Goal: Information Seeking & Learning: Understand process/instructions

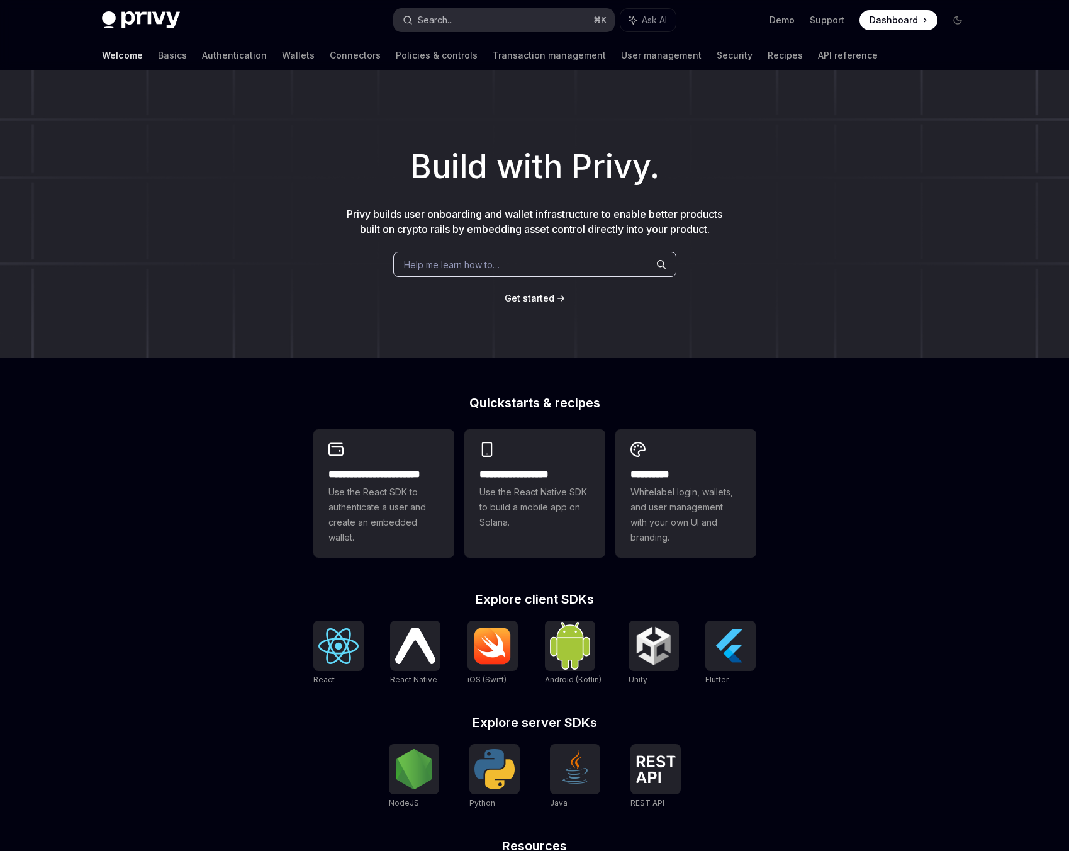
click at [423, 16] on div "Search..." at bounding box center [435, 20] width 35 height 15
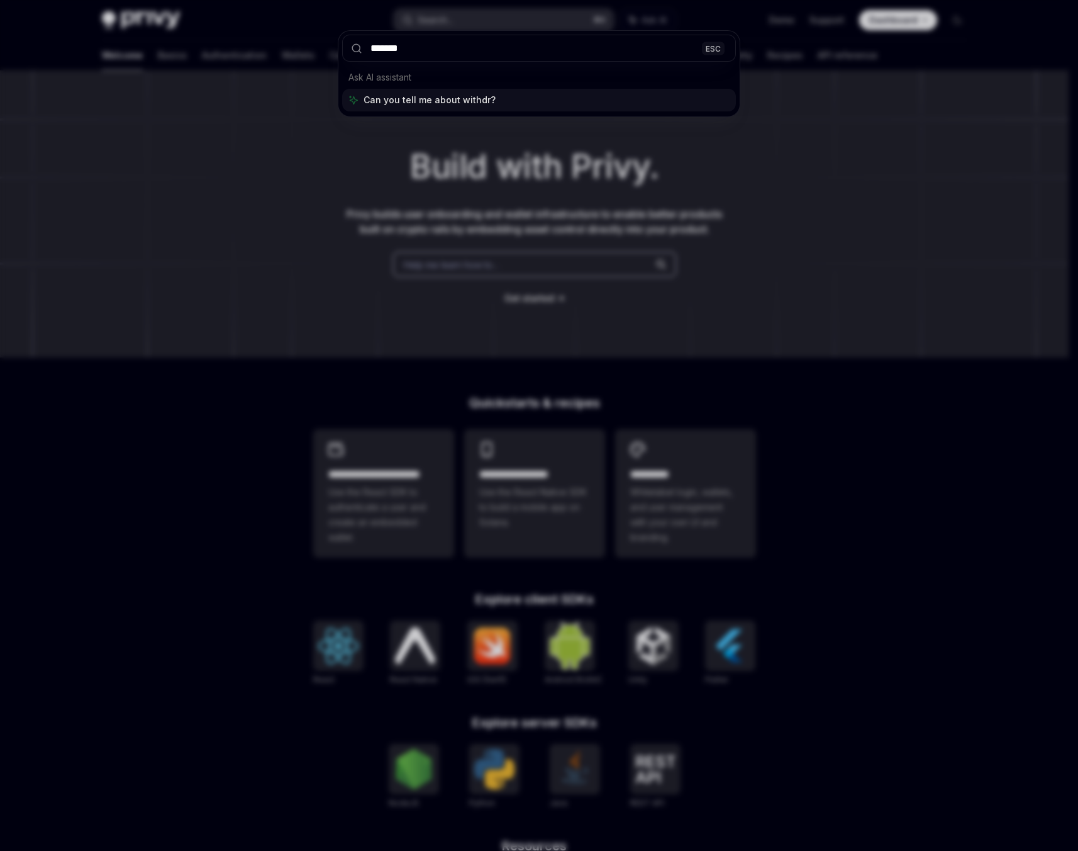
type input "********"
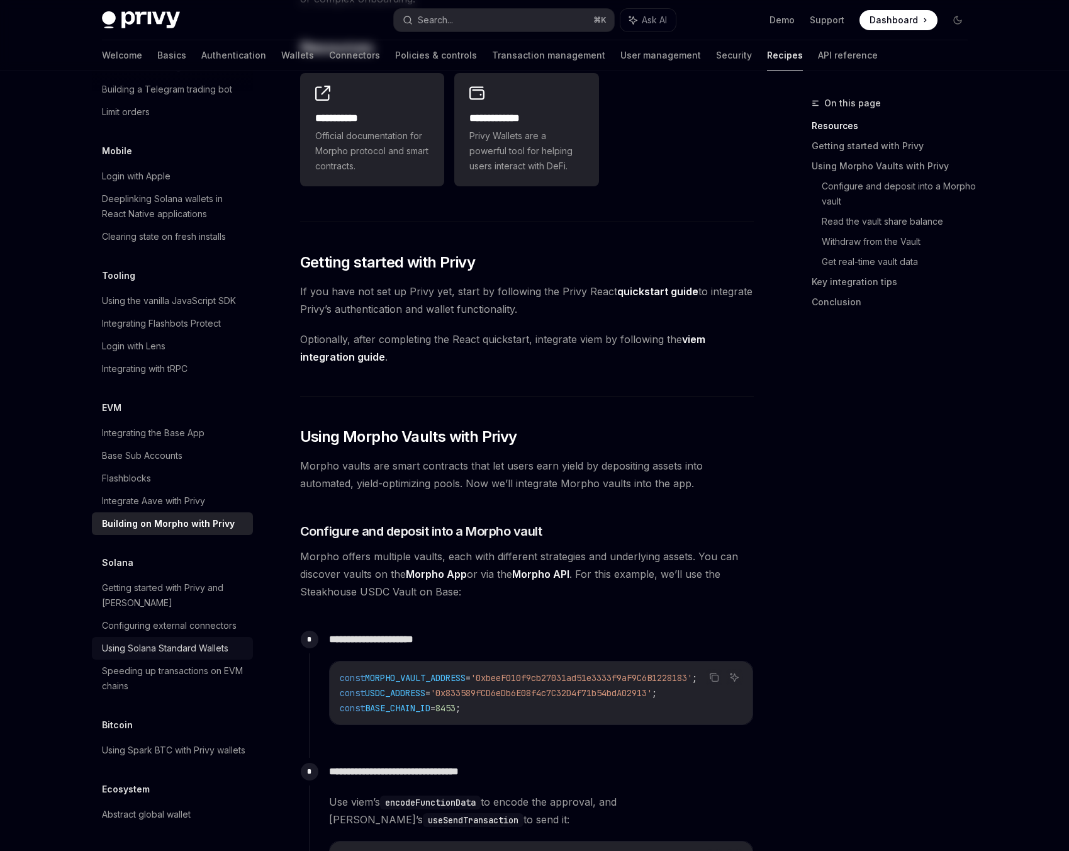
scroll to position [238, 0]
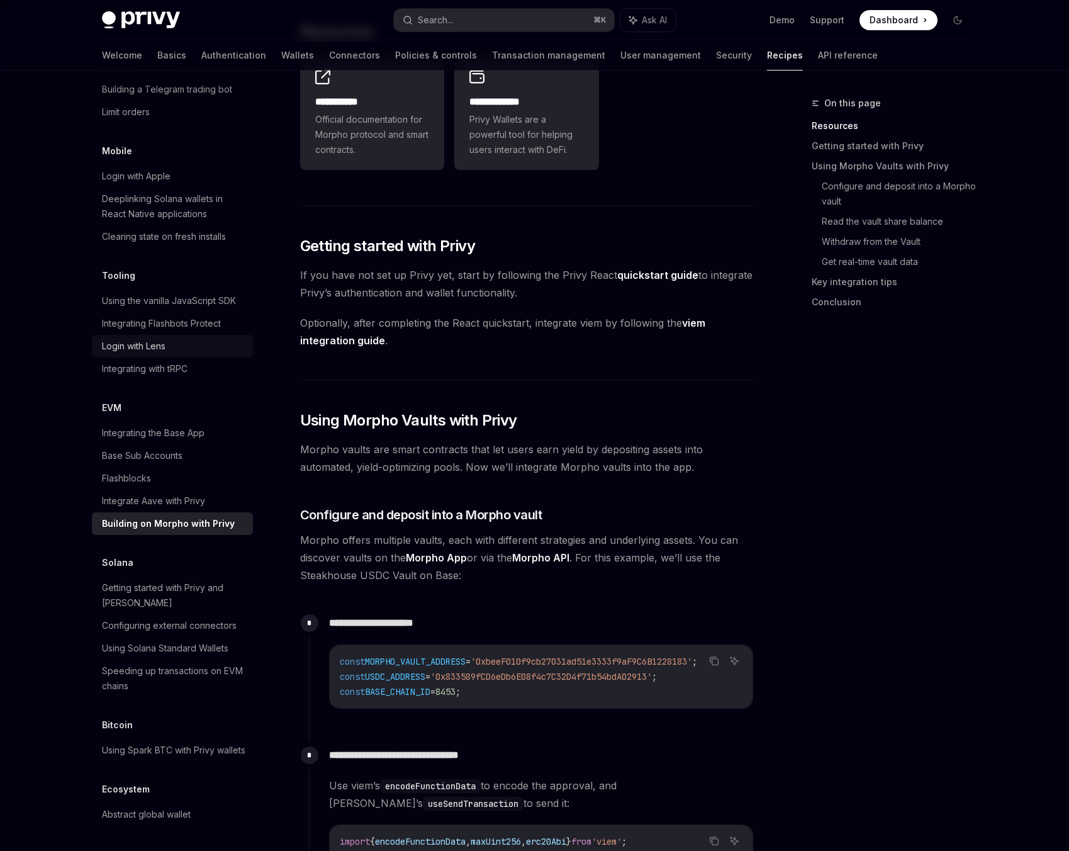
click at [148, 339] on div "Login with Lens" at bounding box center [134, 346] width 64 height 15
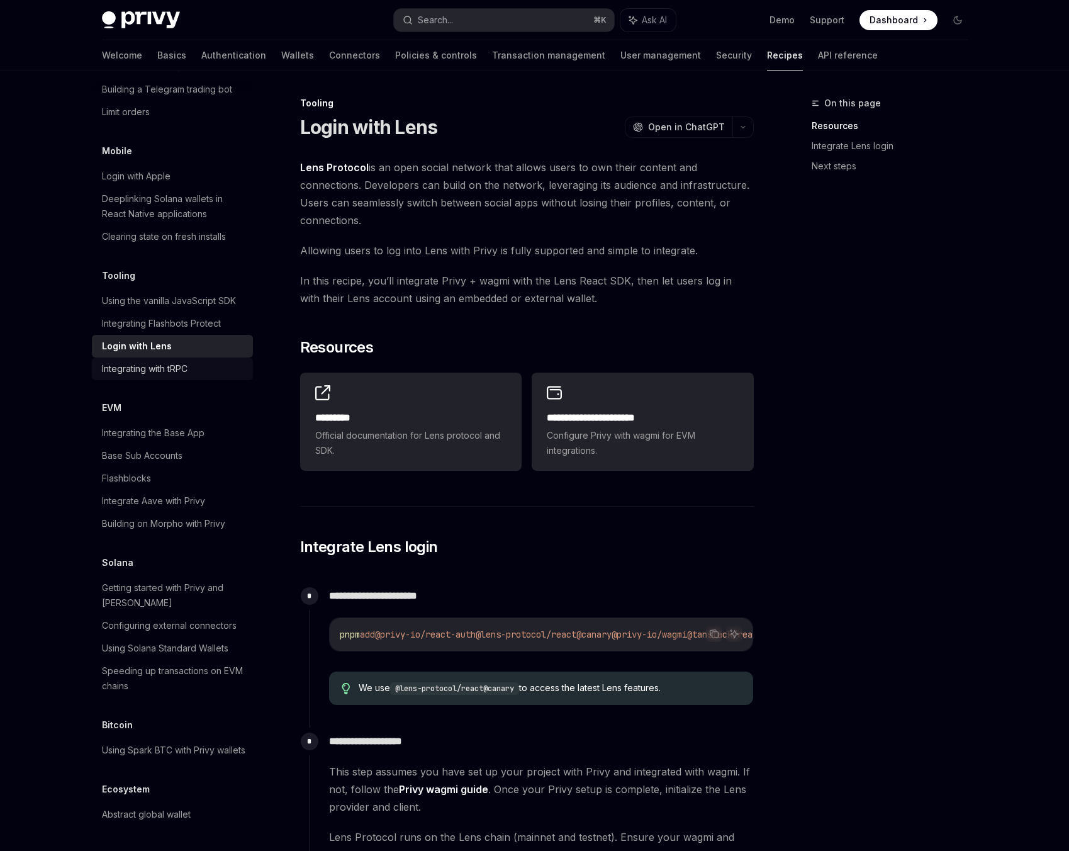
click at [152, 361] on div "Integrating with tRPC" at bounding box center [145, 368] width 86 height 15
type textarea "*"
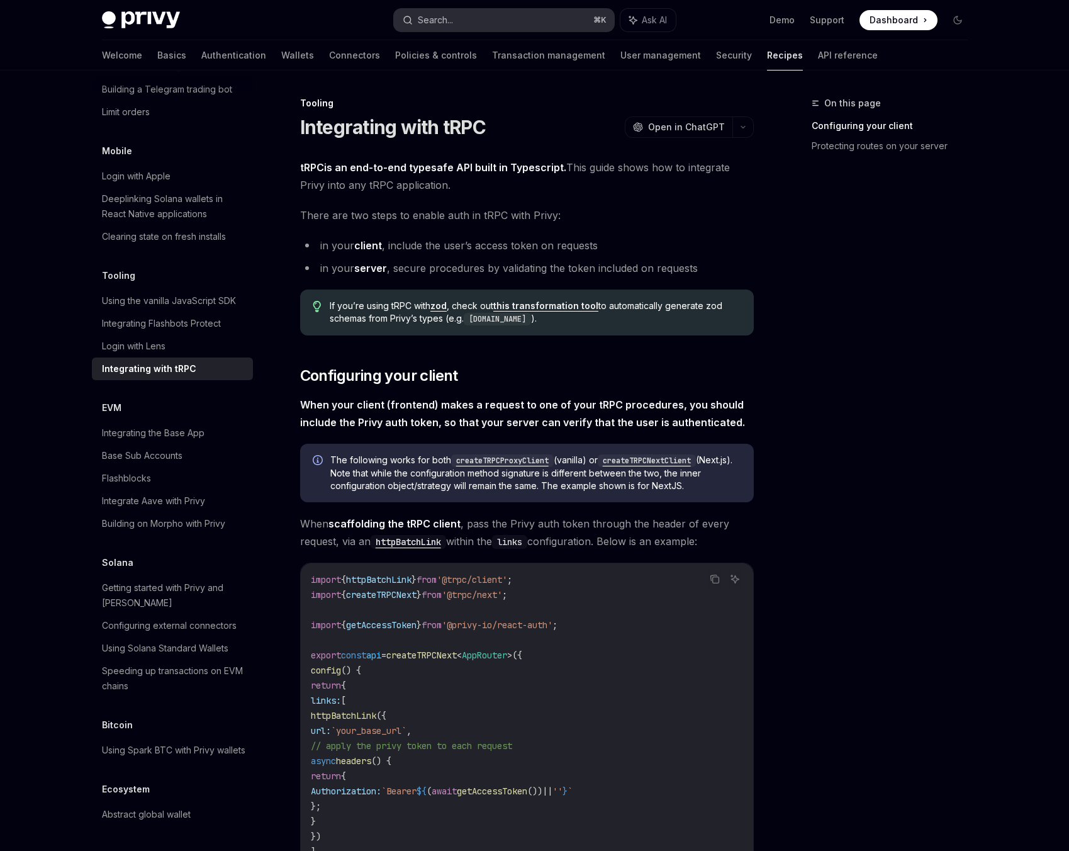
click at [471, 13] on button "Search... ⌘ K" at bounding box center [504, 20] width 220 height 23
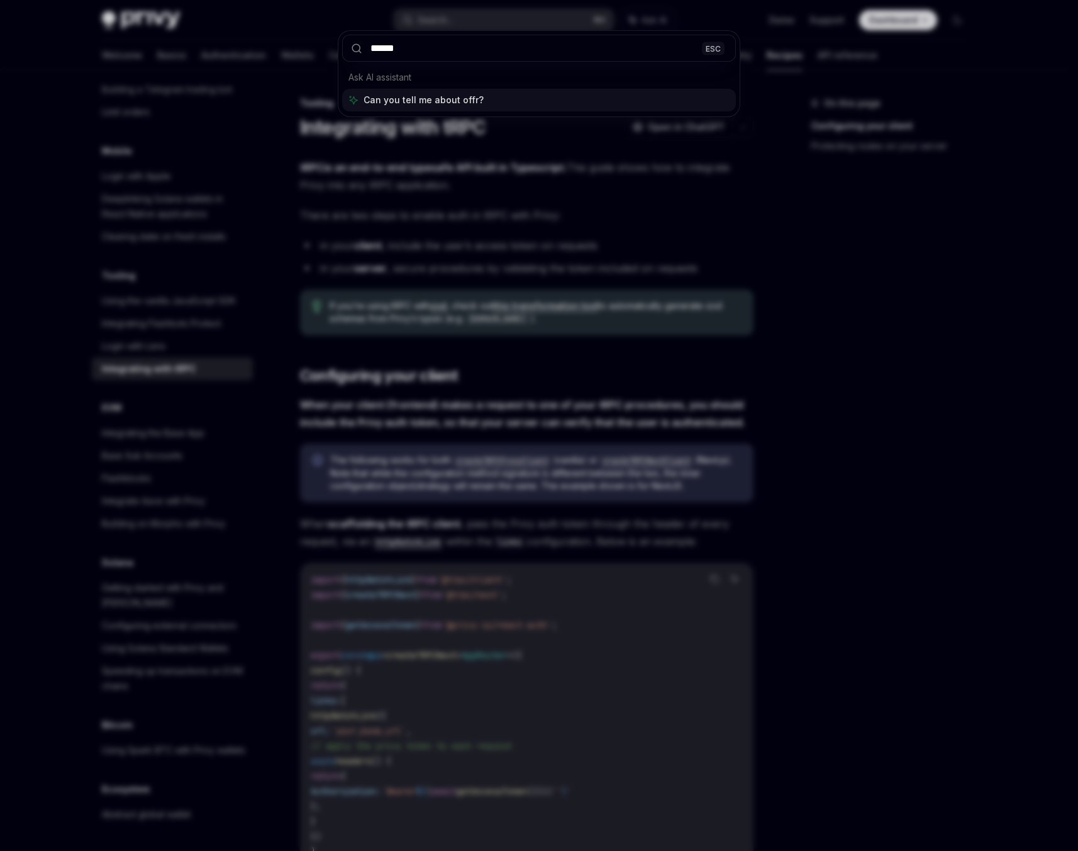
type input "*******"
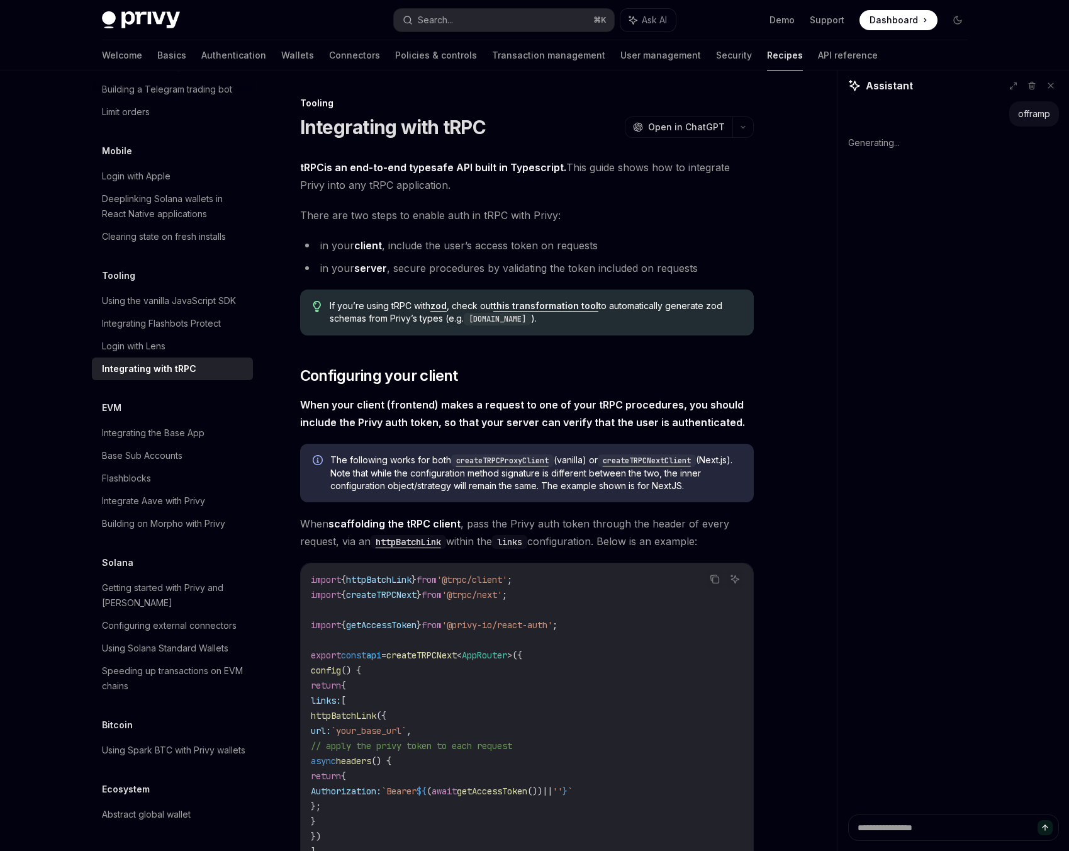
click at [507, 6] on div "Privy Docs home page Search... ⌘ K Ask AI Demo Support Dashboard Dashboard Sear…" at bounding box center [535, 20] width 866 height 40
click at [483, 17] on button "Search... ⌘ K" at bounding box center [504, 20] width 220 height 23
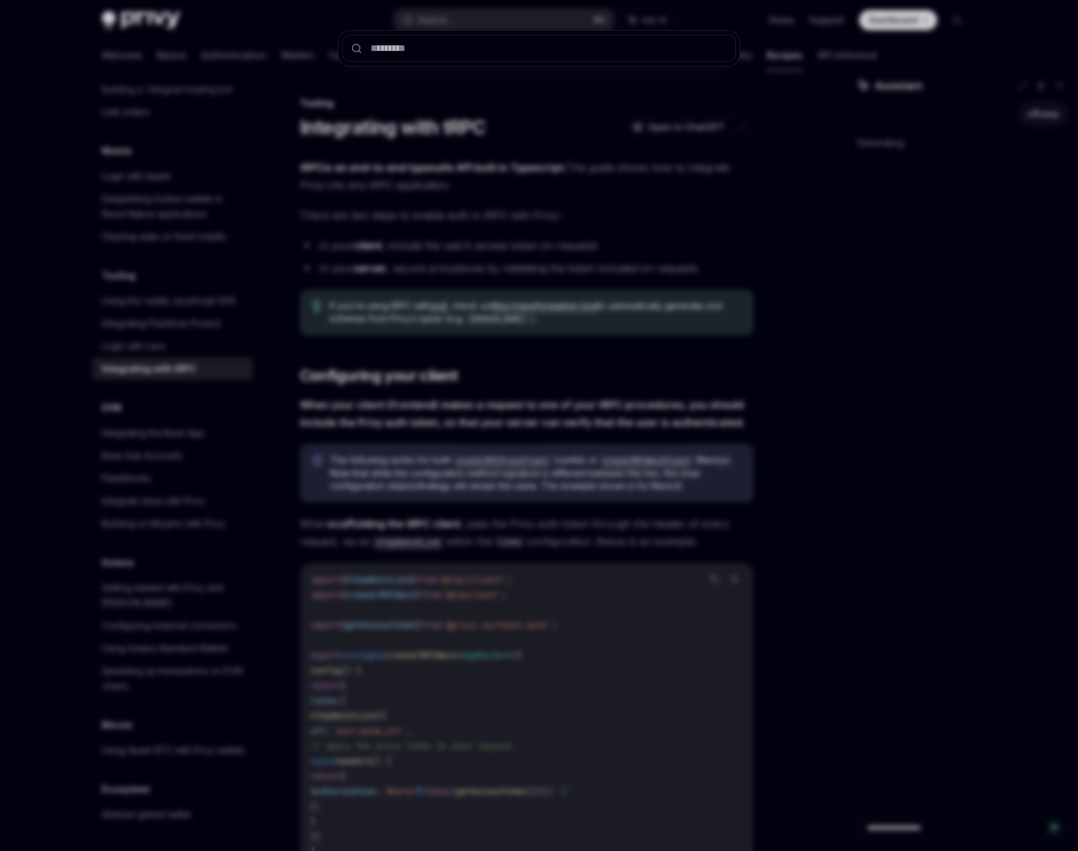
type textarea "*"
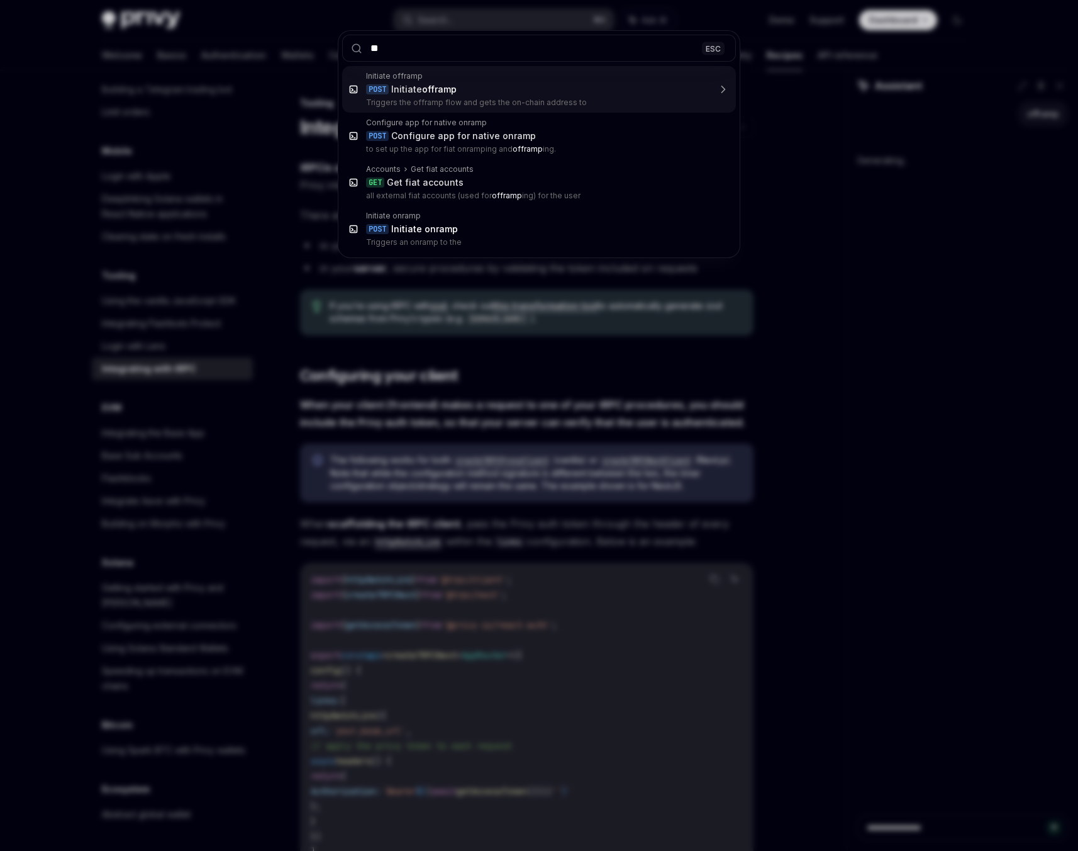
type input "***"
type textarea "*"
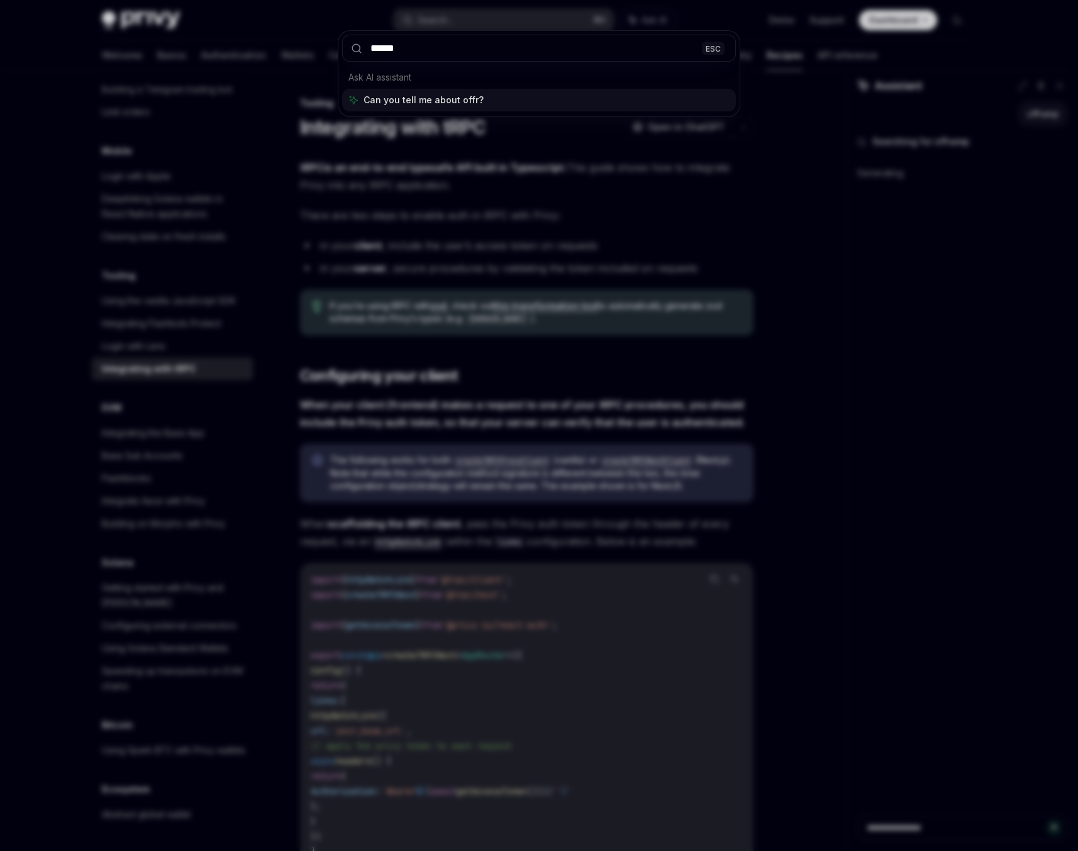
type input "*******"
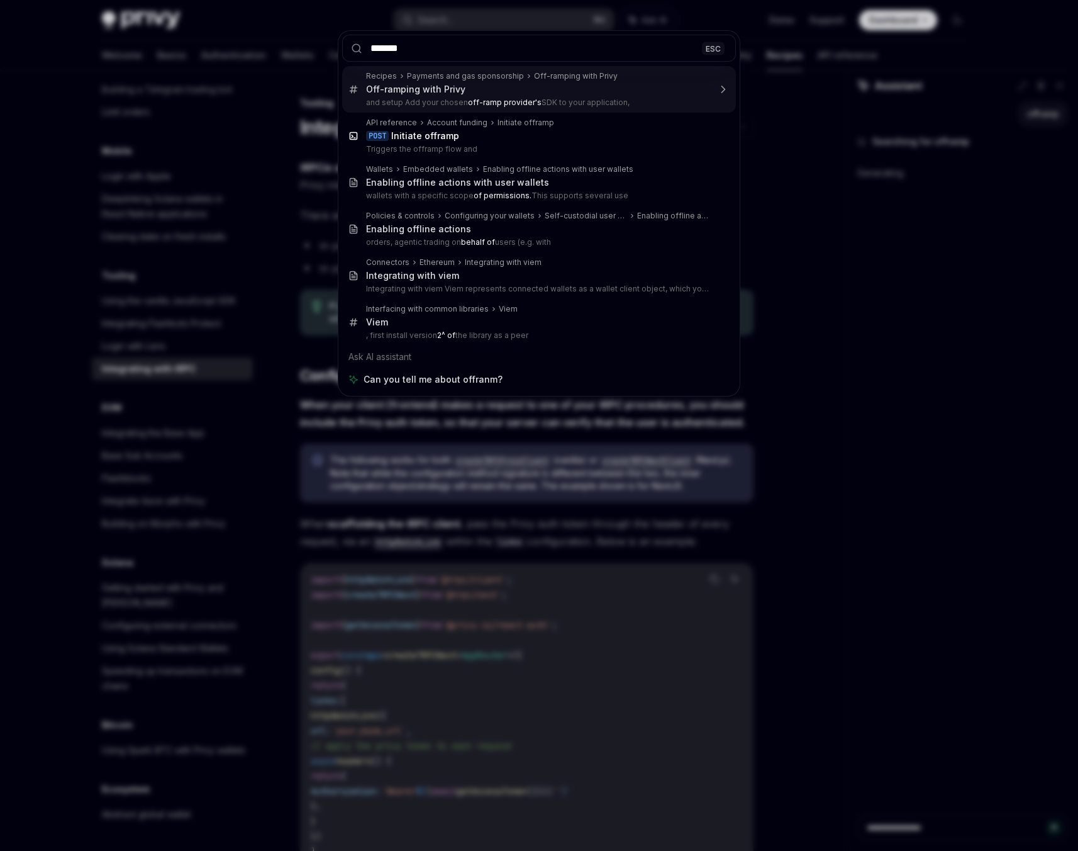
type textarea "*"
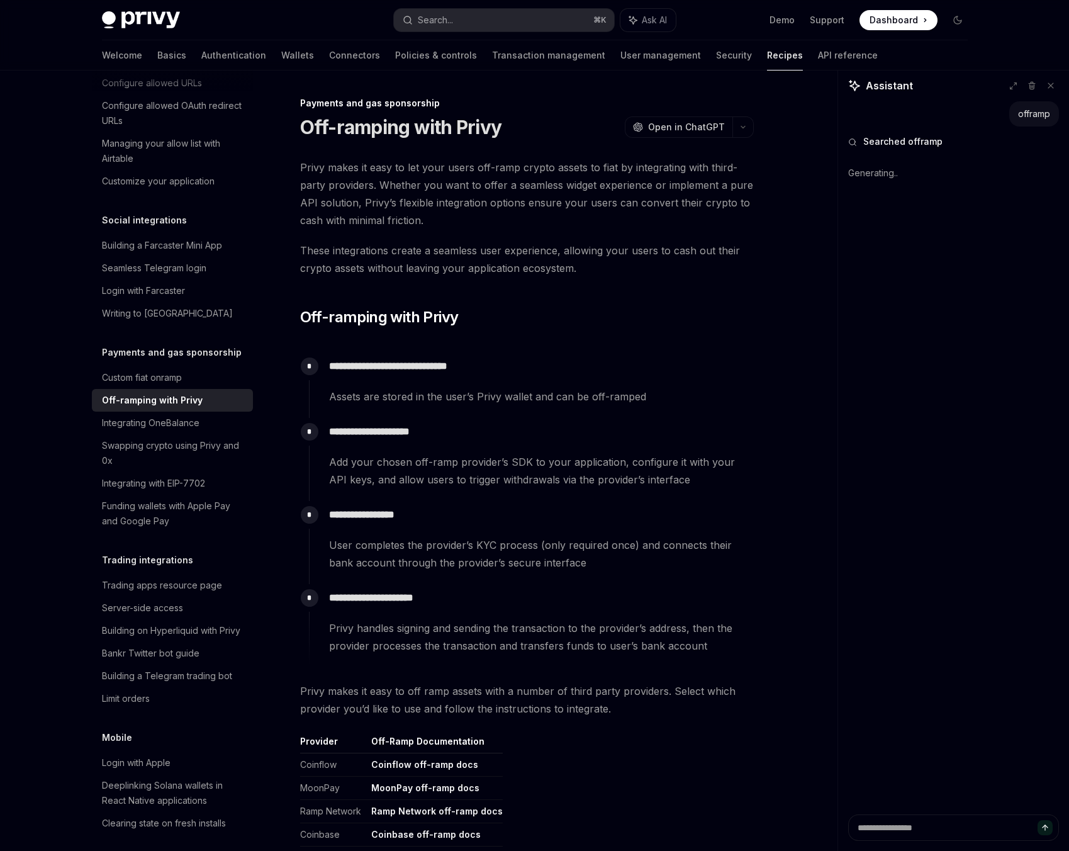
click at [332, 167] on span "Privy makes it easy to let your users off-ramp crypto assets to fiat by integra…" at bounding box center [527, 194] width 454 height 70
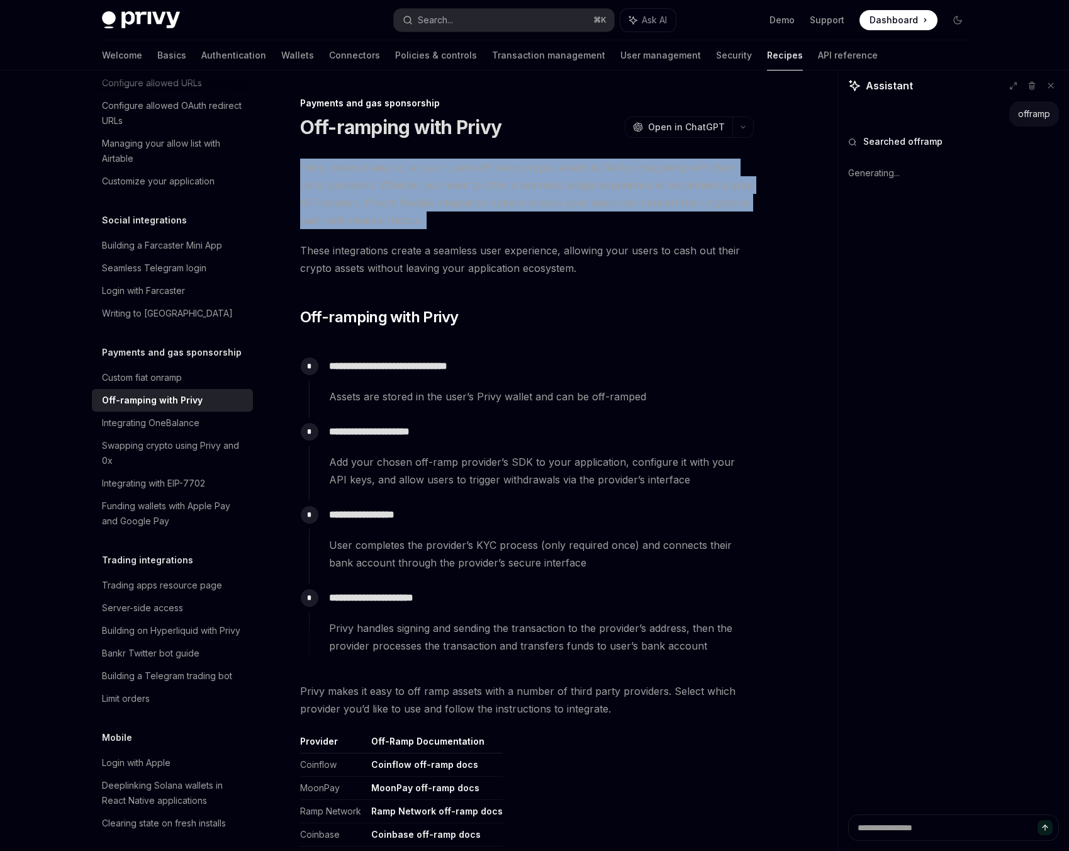
click at [332, 167] on span "Privy makes it easy to let your users off-ramp crypto assets to fiat by integra…" at bounding box center [527, 194] width 454 height 70
click at [735, 126] on button "button" at bounding box center [742, 126] width 21 height 21
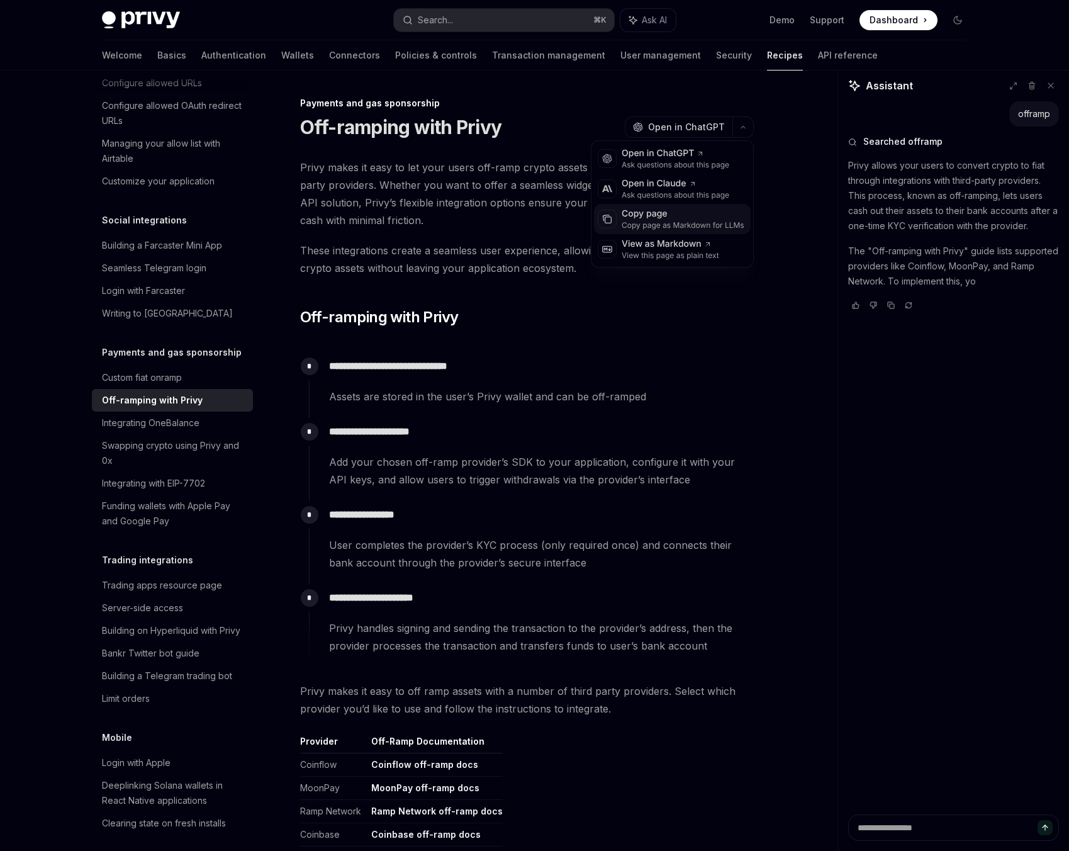
click at [651, 216] on div "Copy page" at bounding box center [683, 214] width 123 height 13
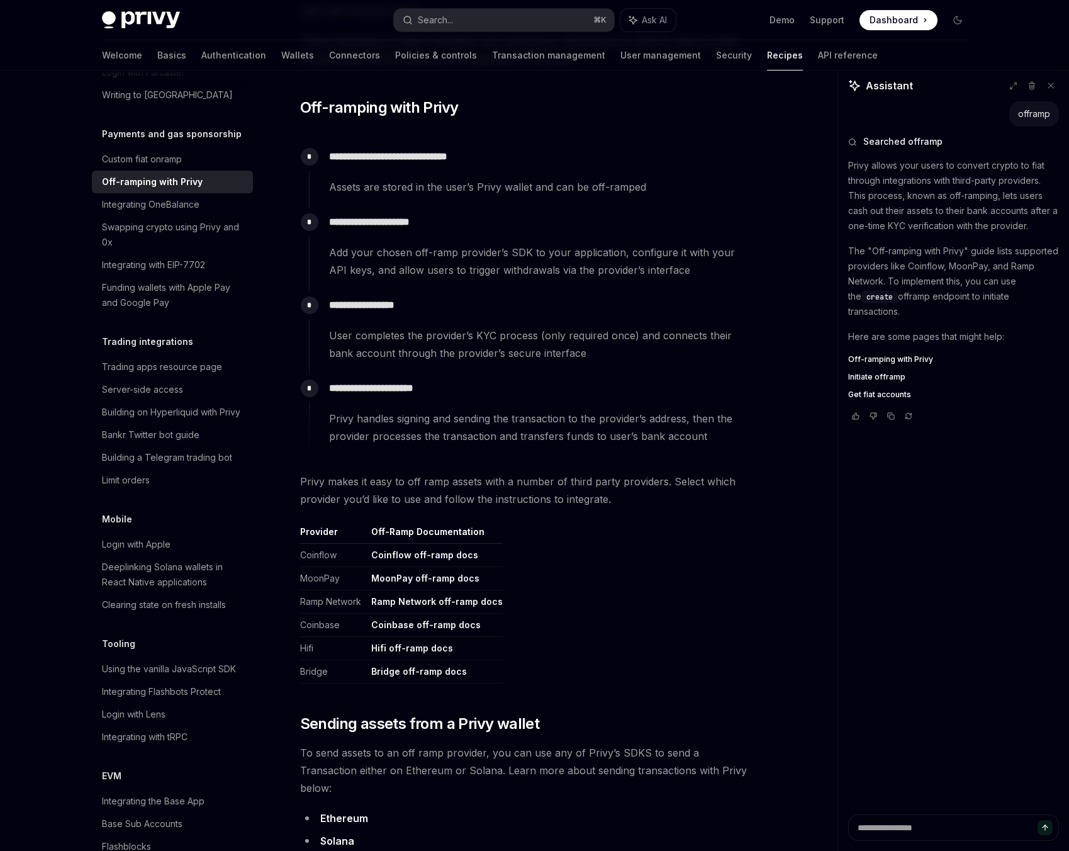
scroll to position [378, 0]
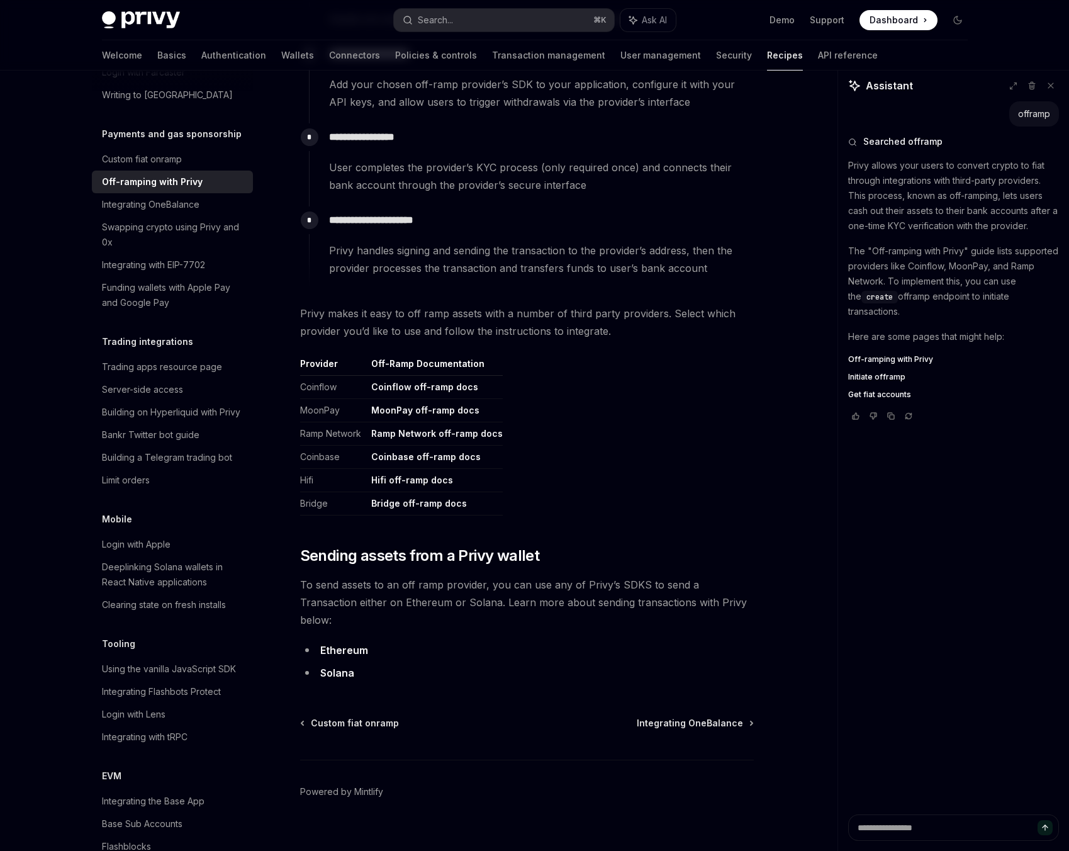
click at [310, 457] on td "Coinbase" at bounding box center [333, 456] width 66 height 23
click at [317, 393] on td "Coinflow" at bounding box center [333, 387] width 66 height 23
click at [136, 167] on div "Custom fiat onramp" at bounding box center [142, 159] width 80 height 15
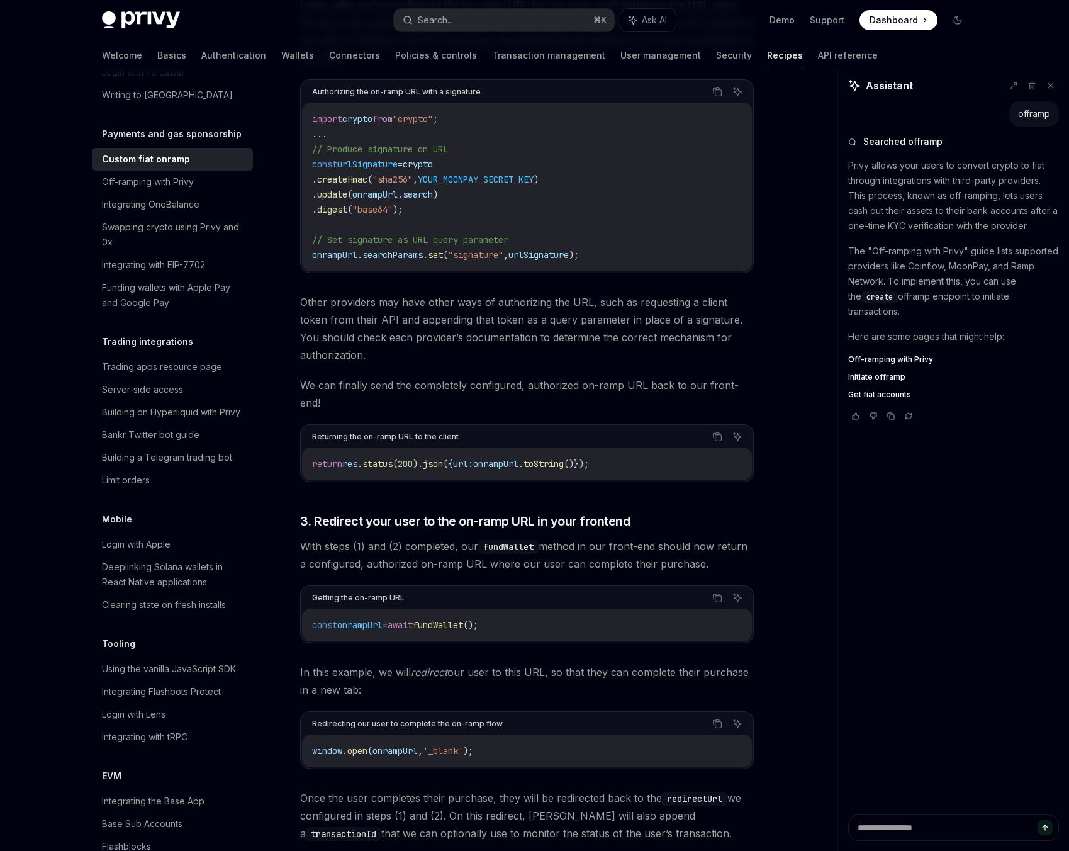
scroll to position [4287, 0]
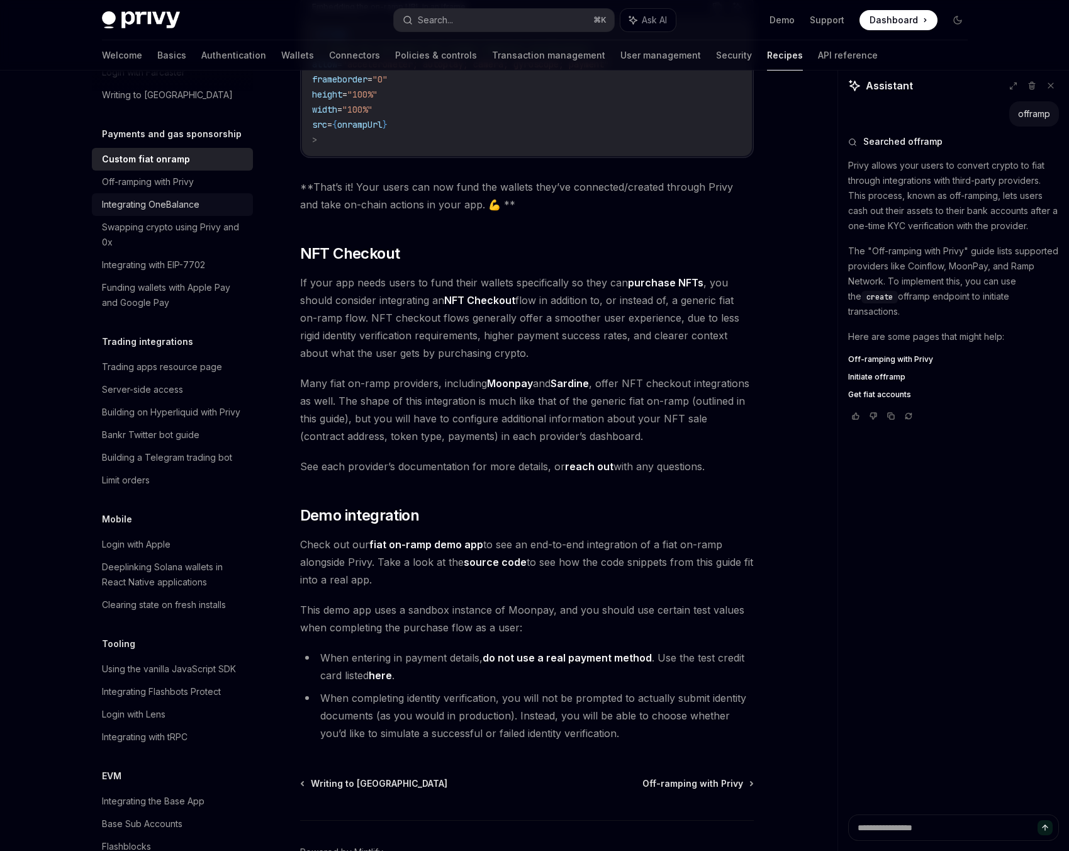
click at [214, 216] on link "Integrating OneBalance" at bounding box center [172, 204] width 161 height 23
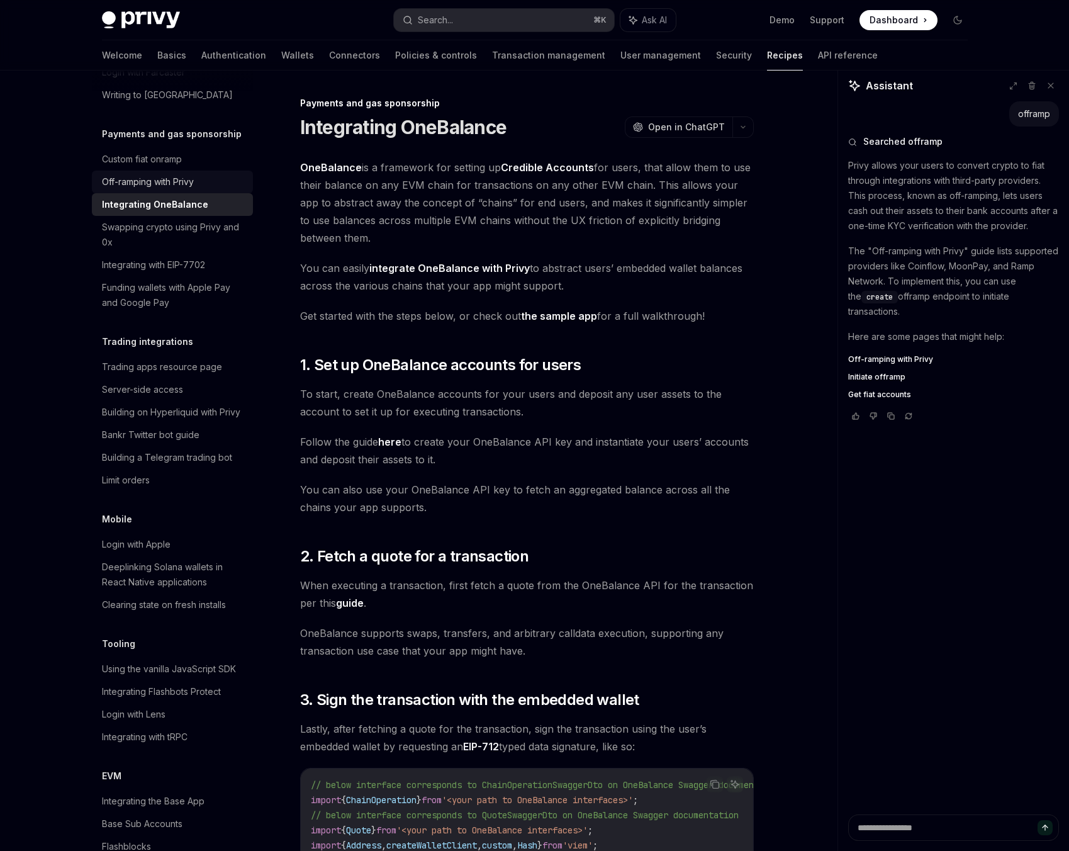
click at [194, 189] on div "Off-ramping with Privy" at bounding box center [148, 181] width 92 height 15
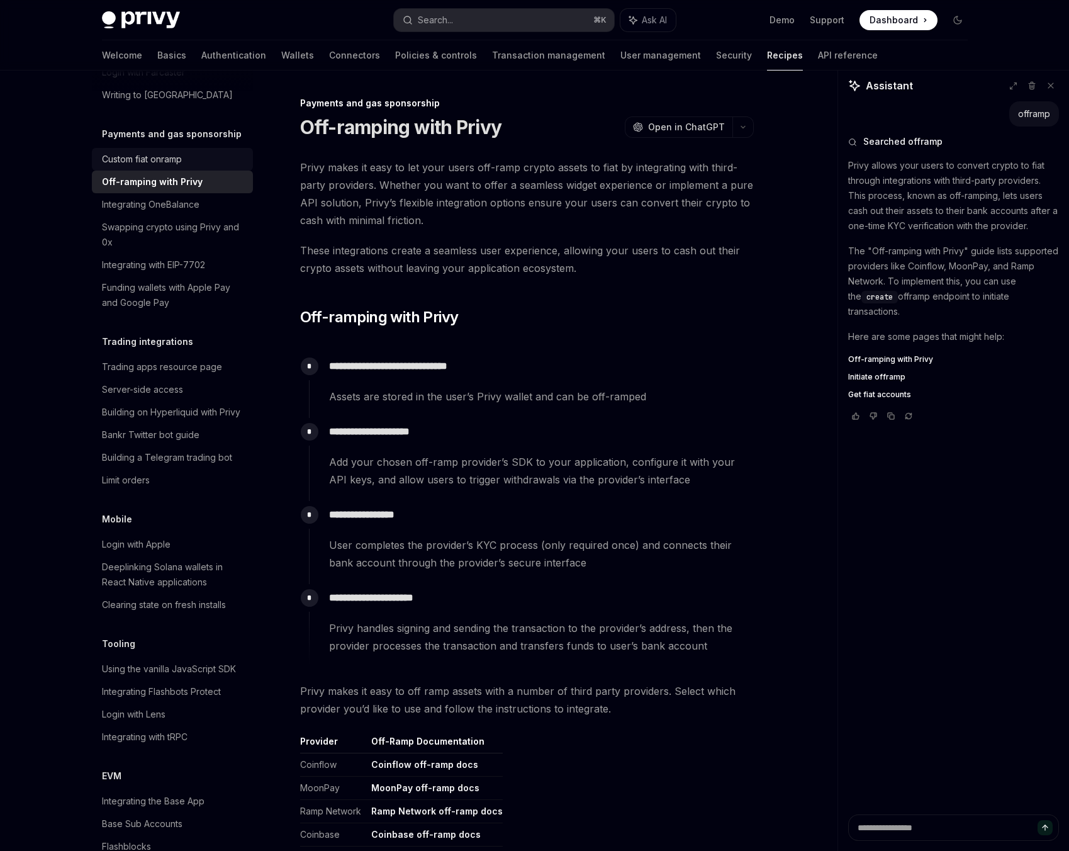
click at [192, 167] on div "Custom fiat onramp" at bounding box center [173, 159] width 143 height 15
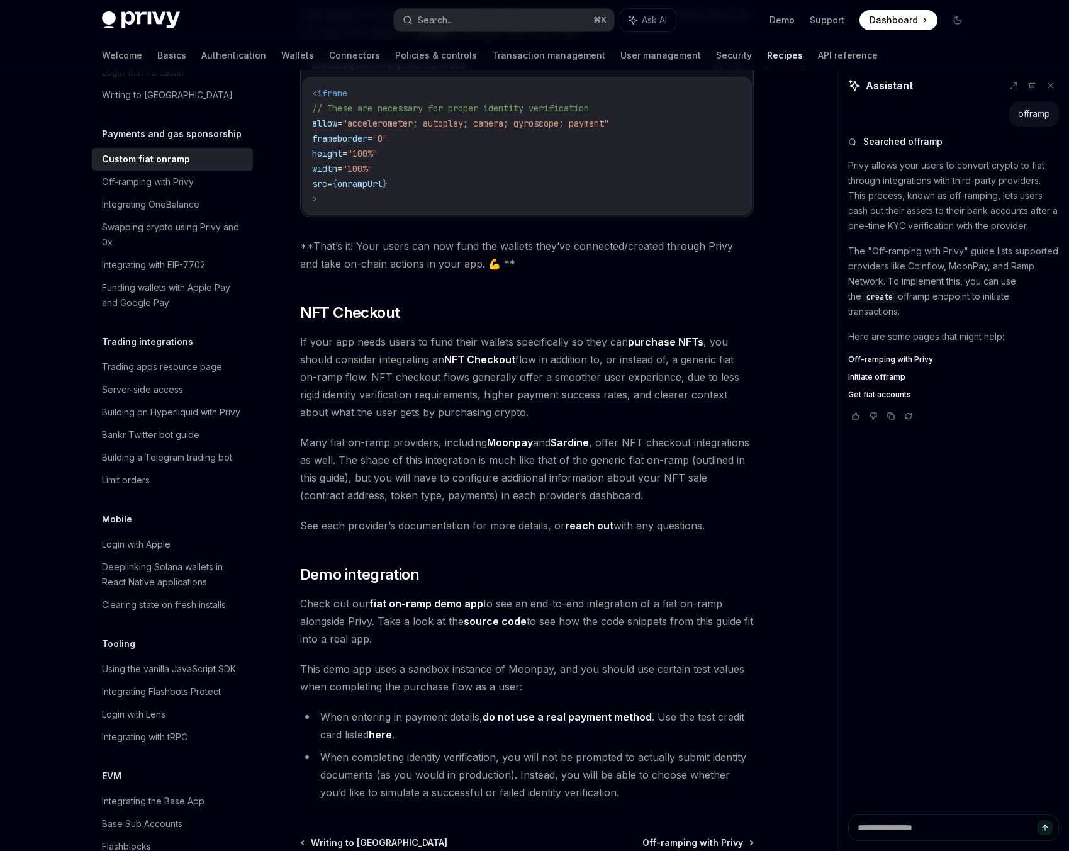
scroll to position [4287, 0]
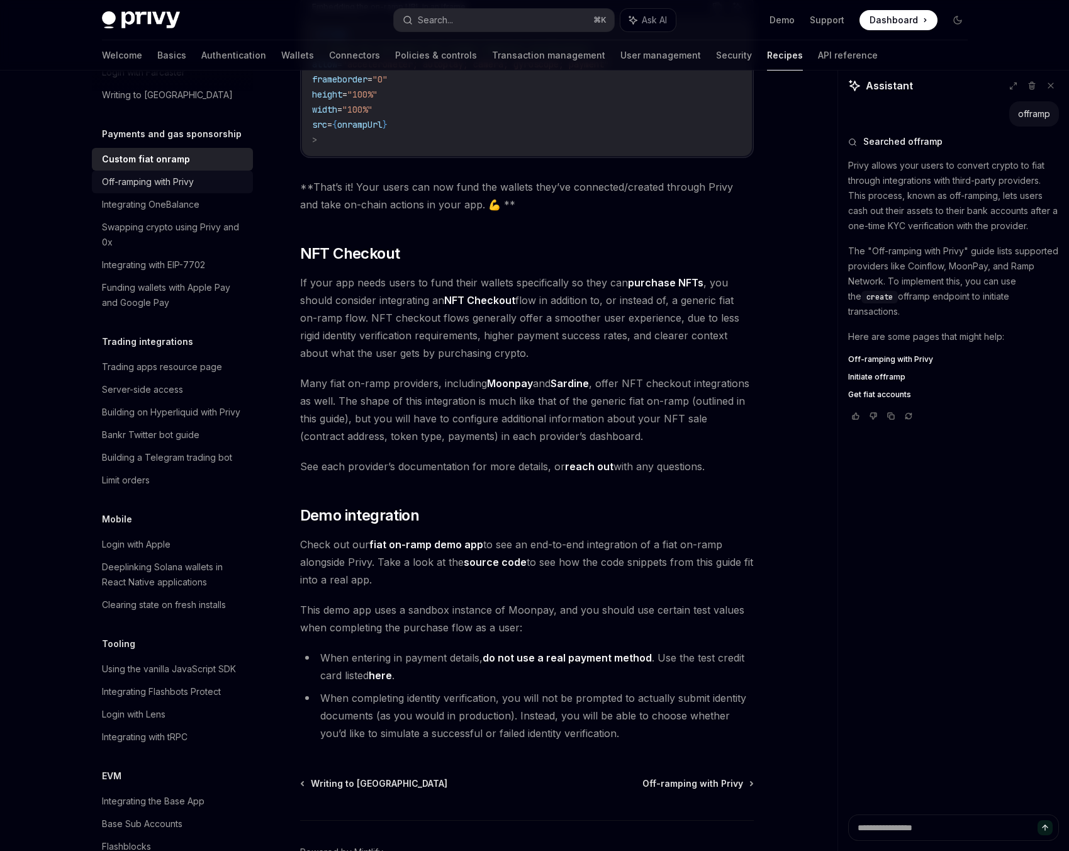
click at [205, 189] on div "Off-ramping with Privy" at bounding box center [173, 181] width 143 height 15
type textarea "*"
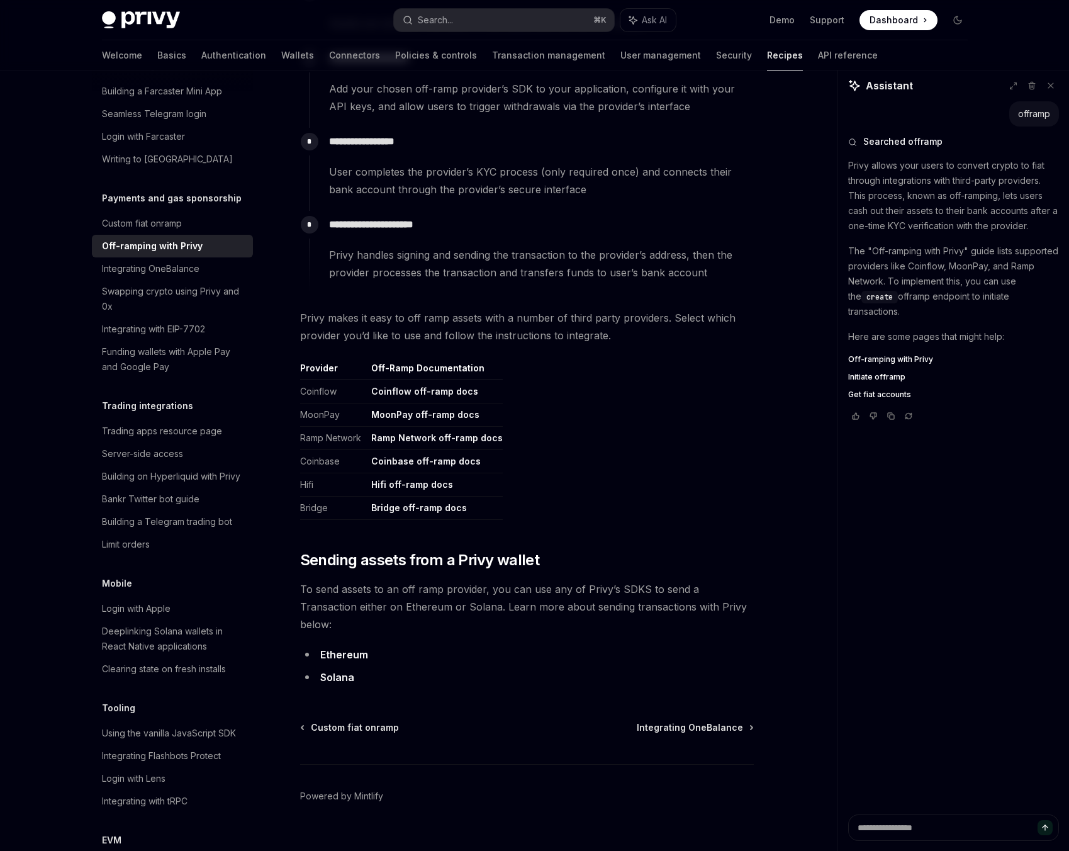
scroll to position [994, 0]
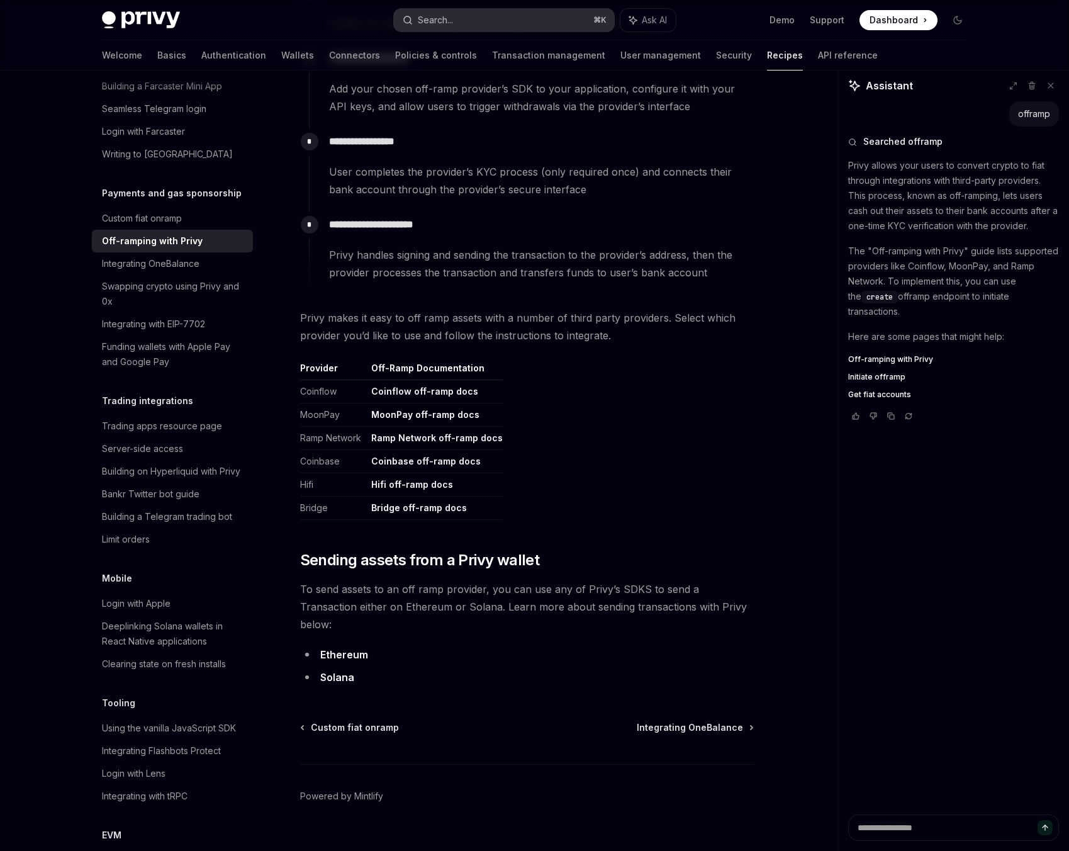
click at [469, 14] on button "Search... ⌘ K" at bounding box center [504, 20] width 220 height 23
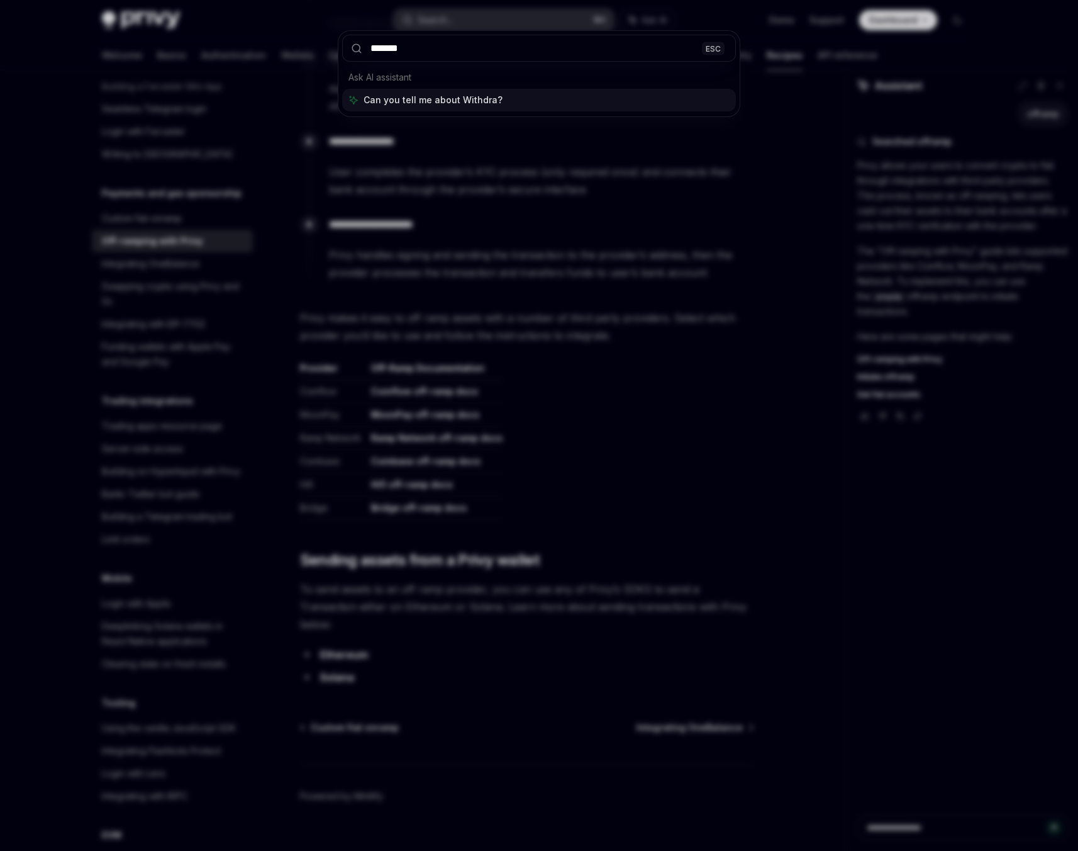
type input "********"
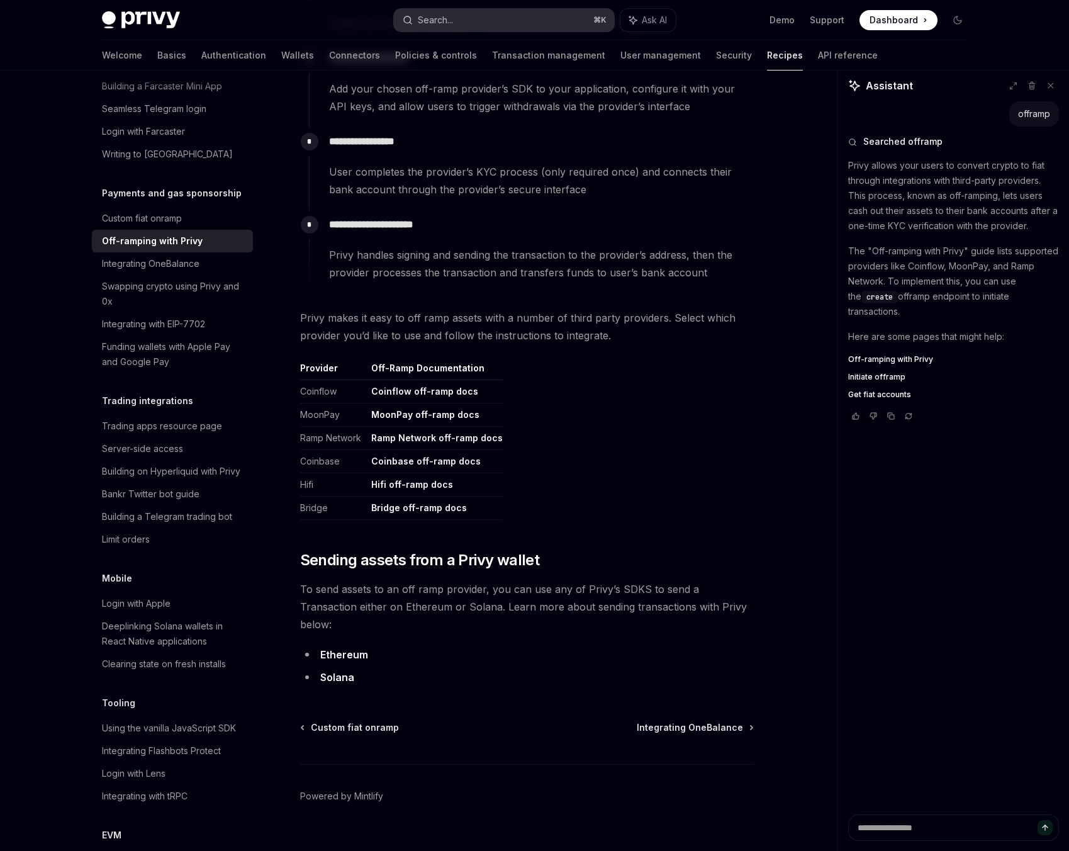
type textarea "*"
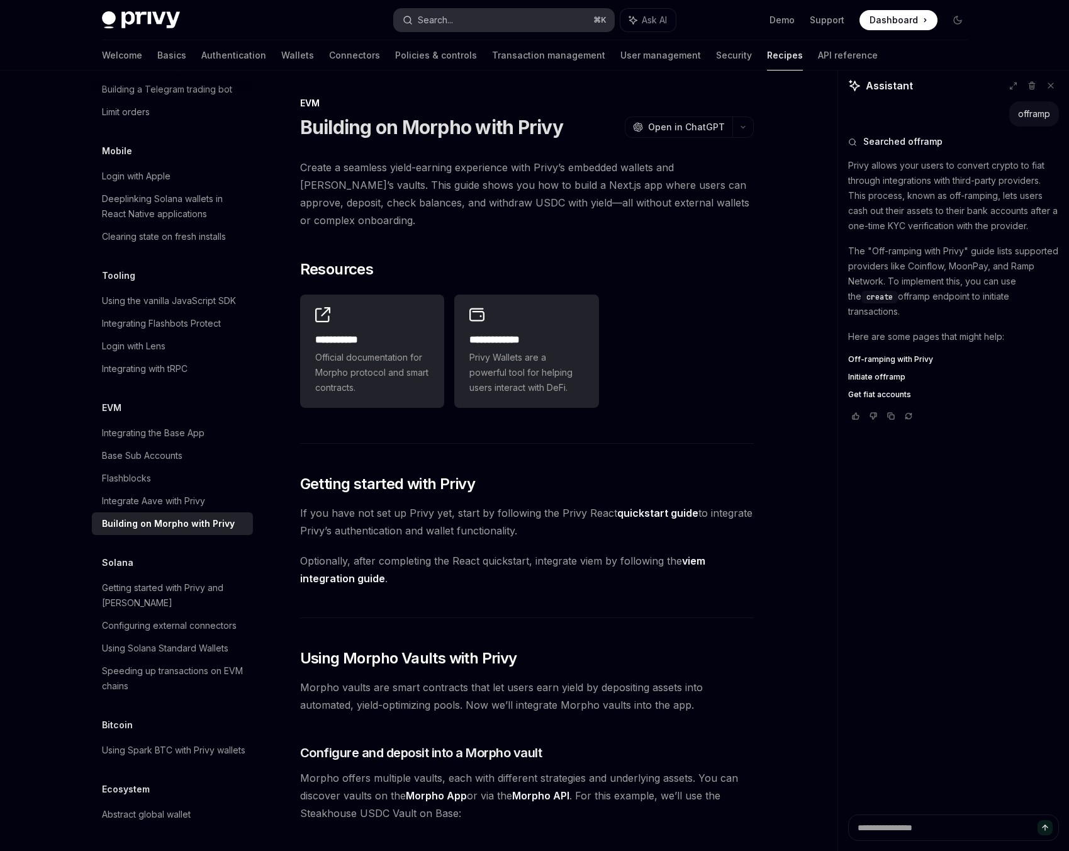
click at [447, 23] on div "Search..." at bounding box center [435, 20] width 35 height 15
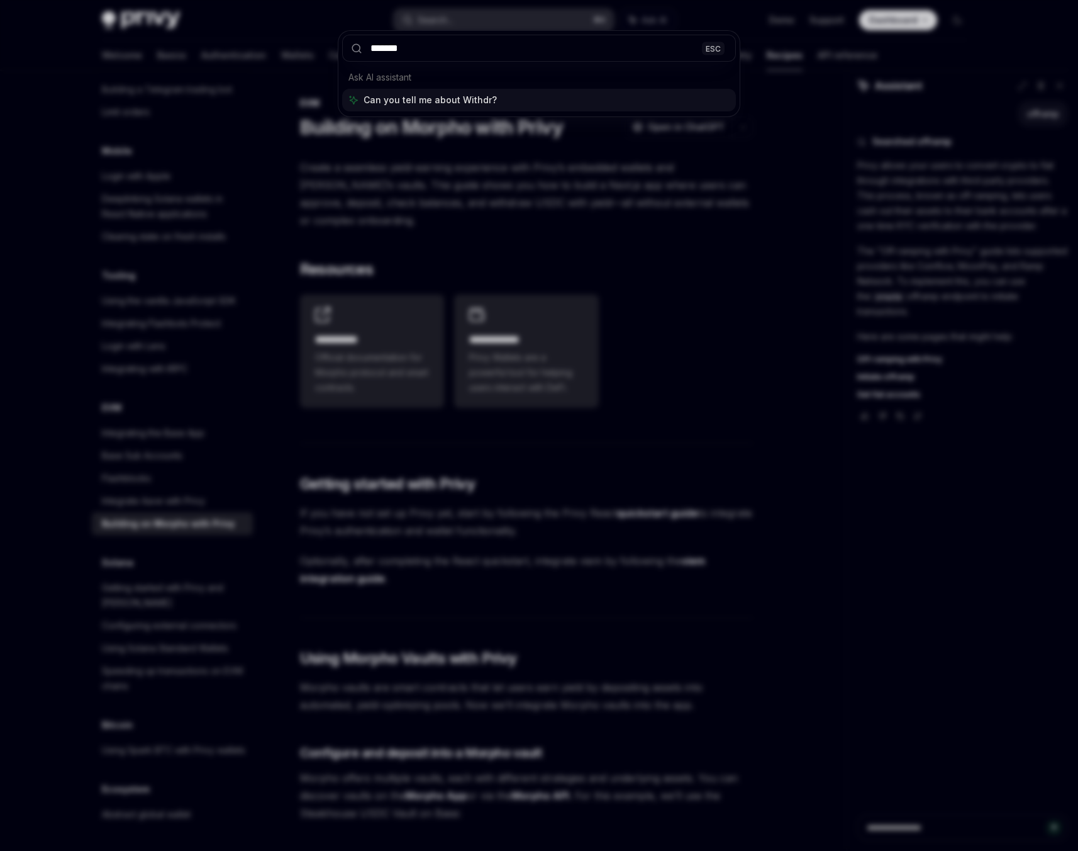
type input "********"
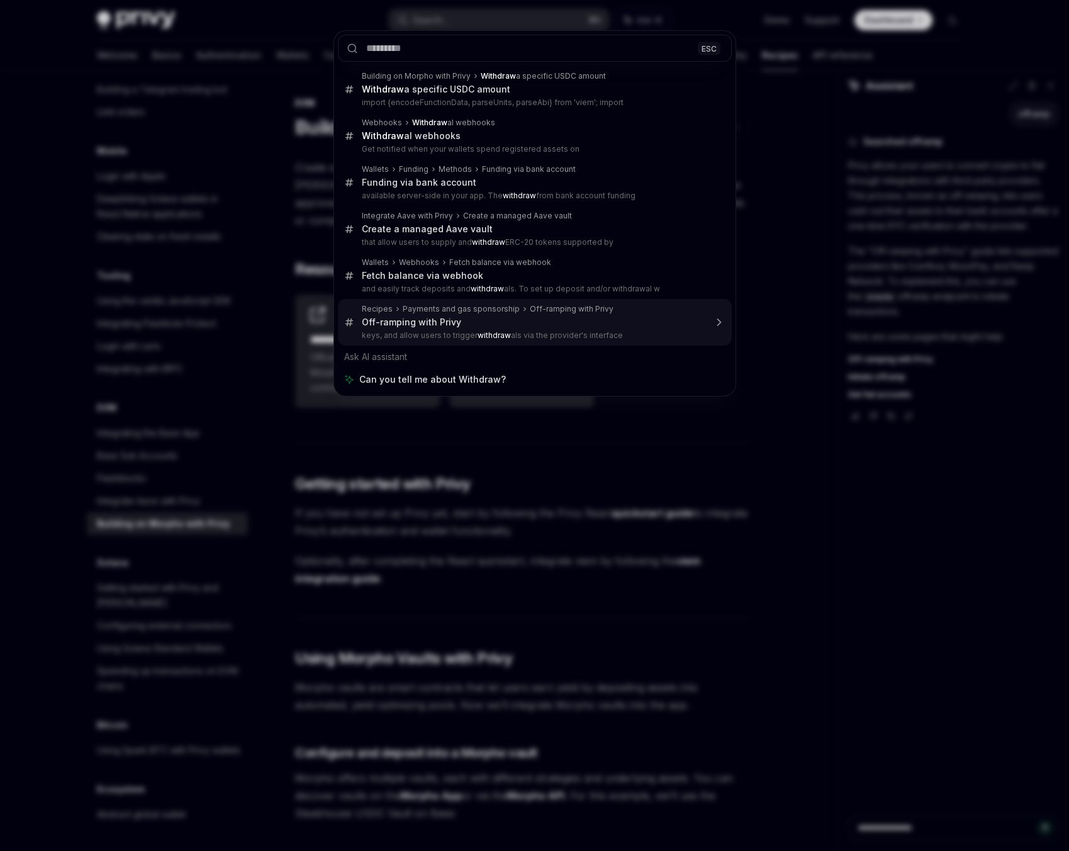
type textarea "*"
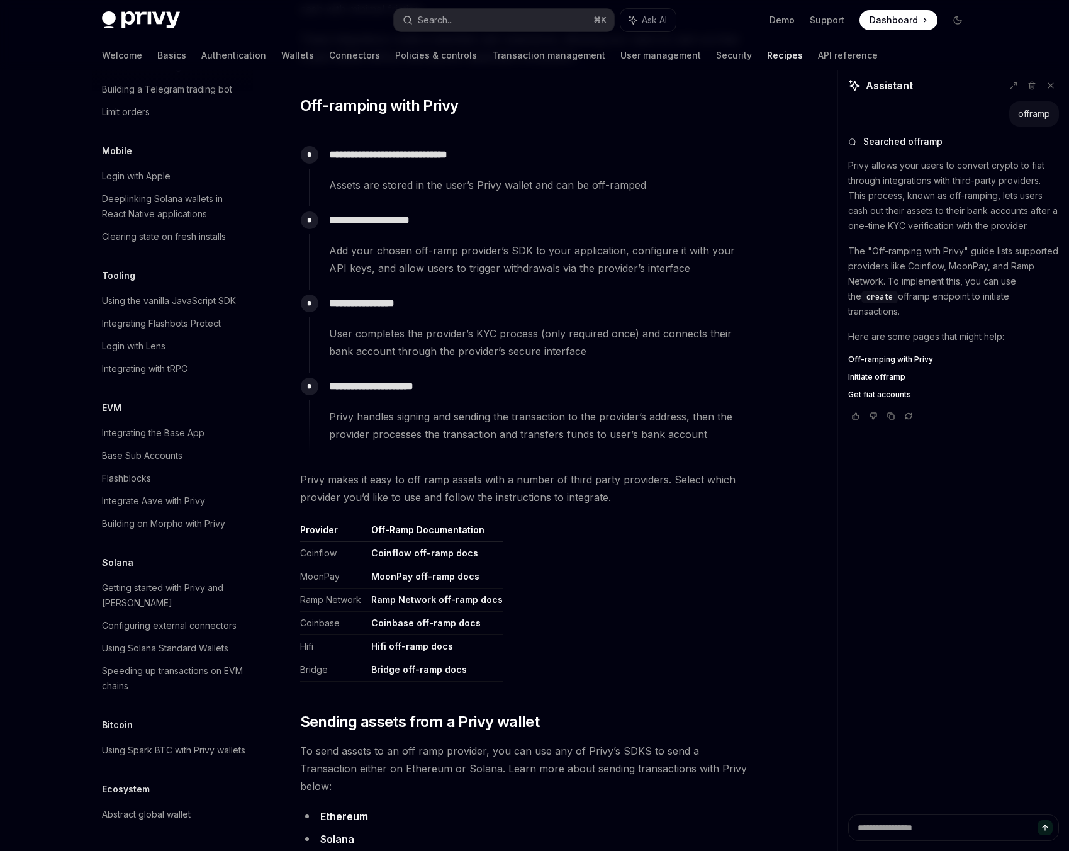
scroll to position [834, 0]
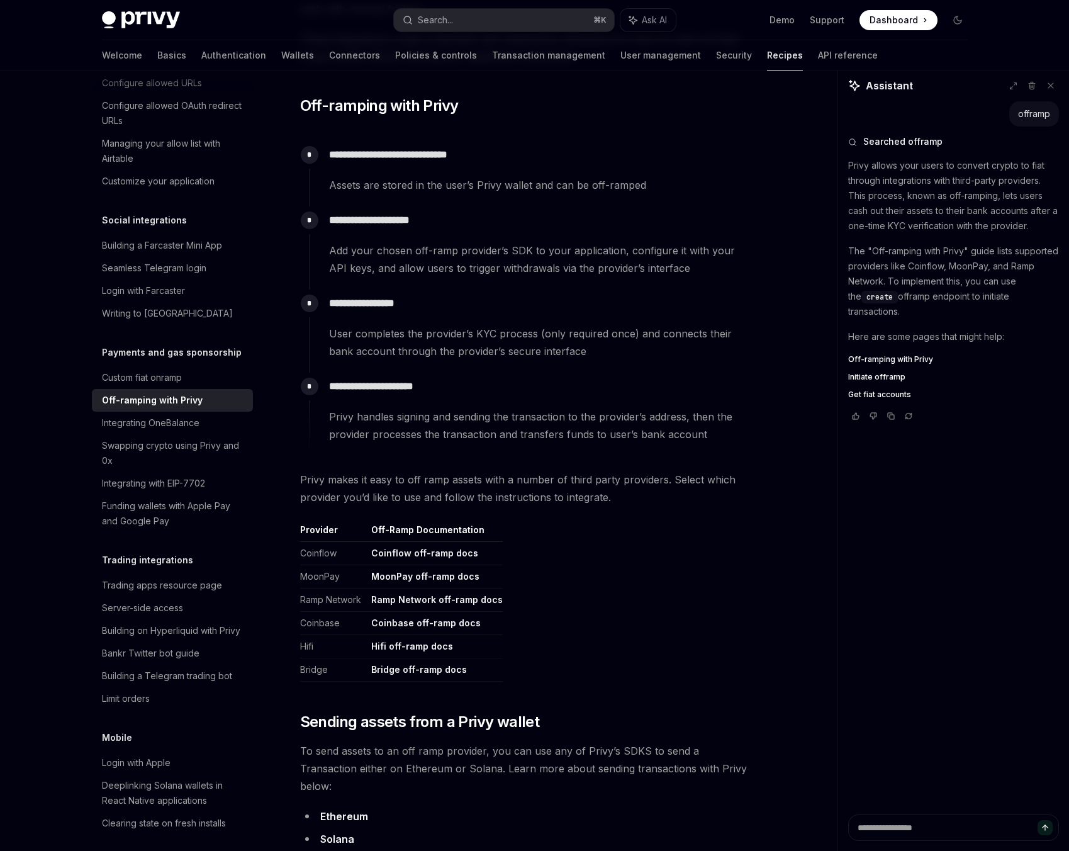
click at [429, 581] on link "MoonPay off-ramp docs" at bounding box center [425, 576] width 108 height 11
click at [428, 213] on p "**********" at bounding box center [541, 220] width 424 height 18
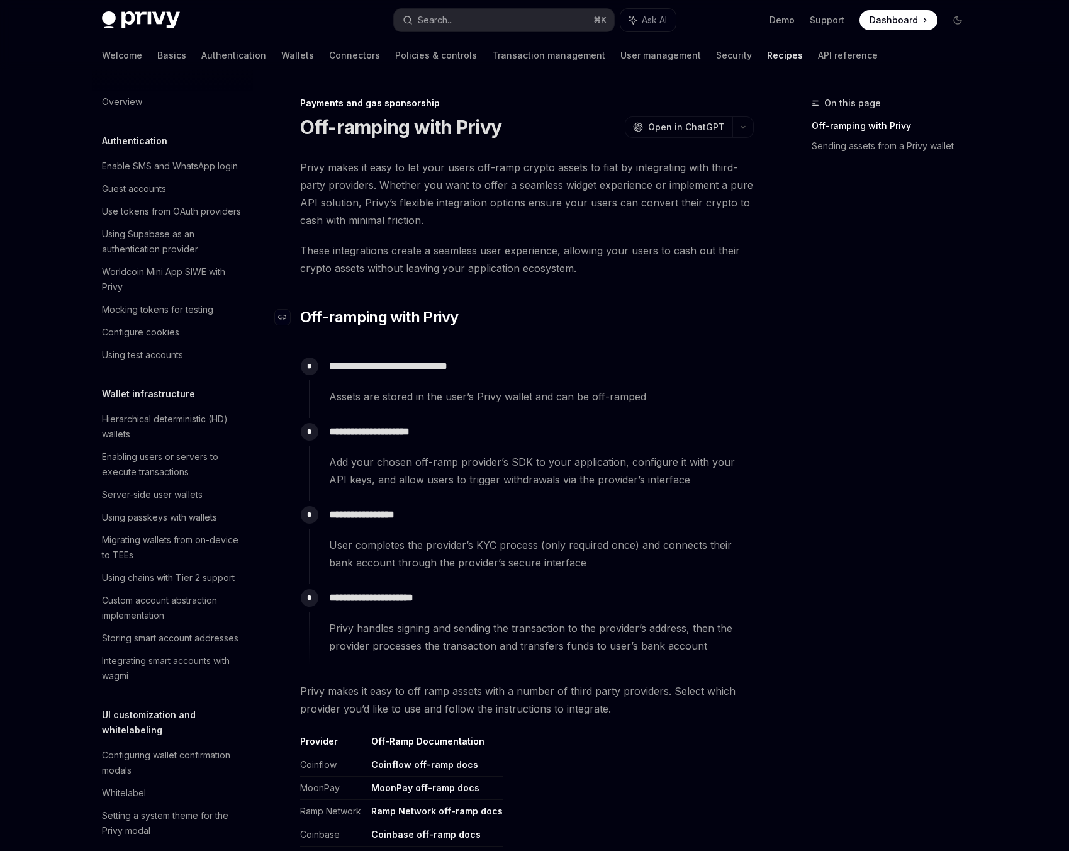
scroll to position [834, 0]
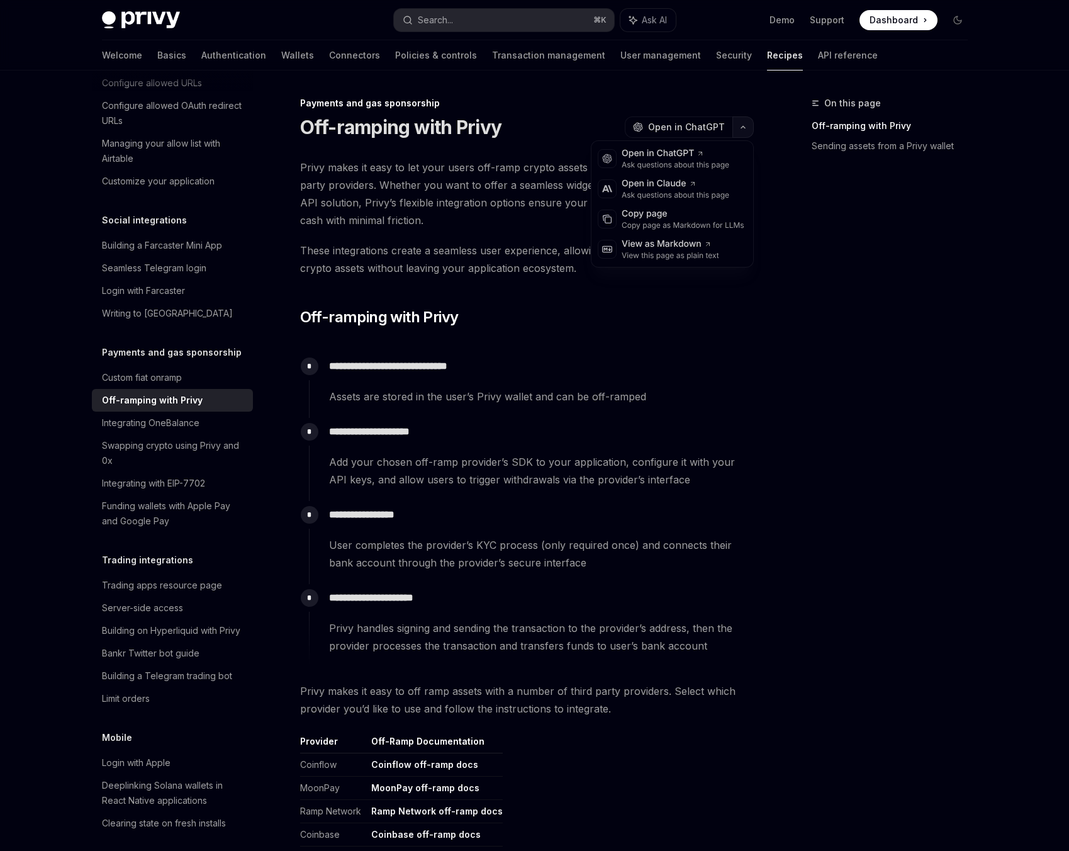
click at [741, 122] on button "button" at bounding box center [742, 126] width 21 height 21
click at [455, 337] on div "**********" at bounding box center [527, 609] width 454 height 900
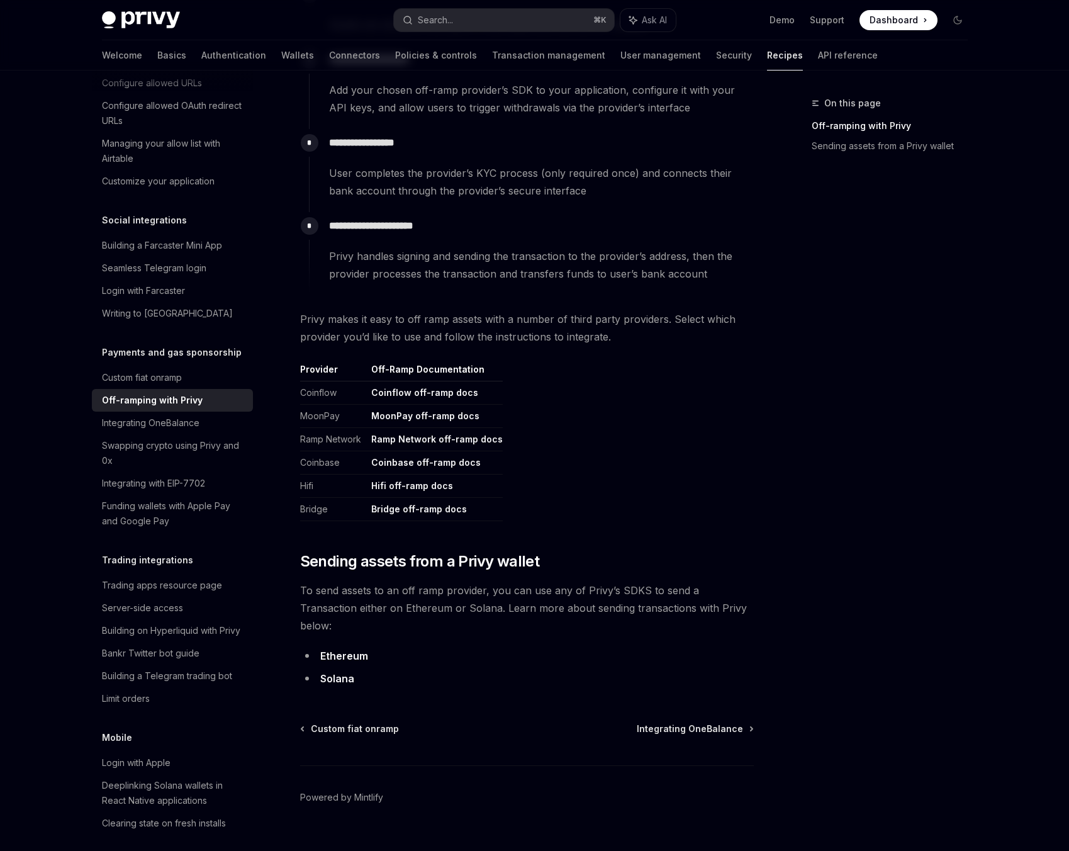
scroll to position [367, 0]
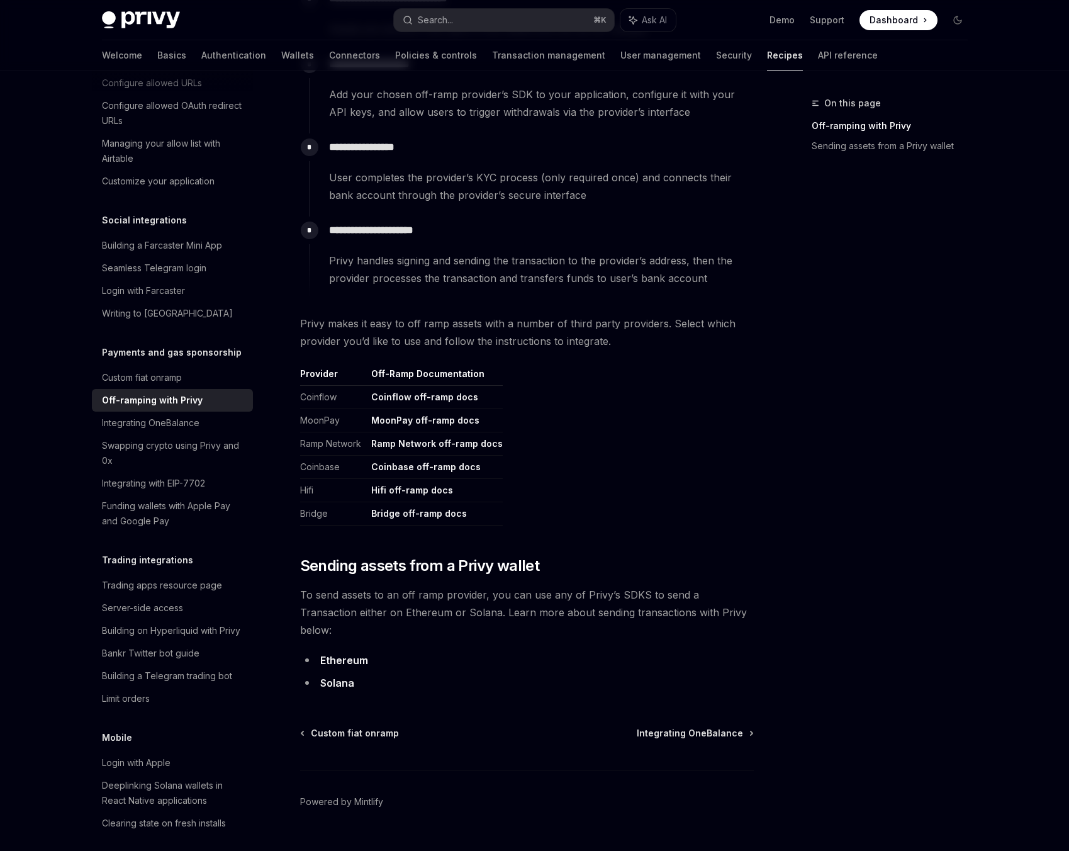
click at [428, 463] on link "Coinbase off-ramp docs" at bounding box center [425, 466] width 109 height 11
